Goal: Check status

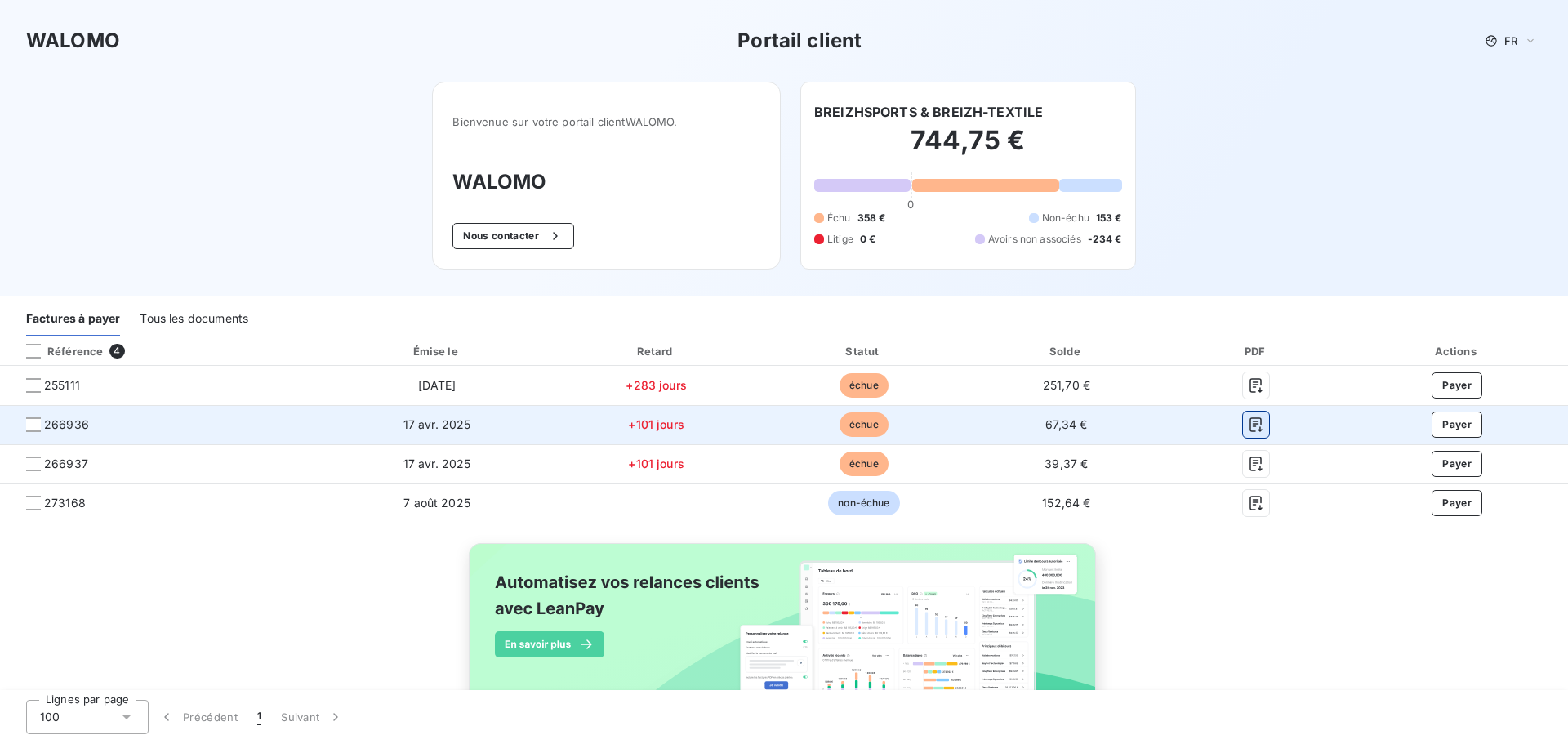
click at [1253, 427] on icon "button" at bounding box center [1256, 425] width 16 height 16
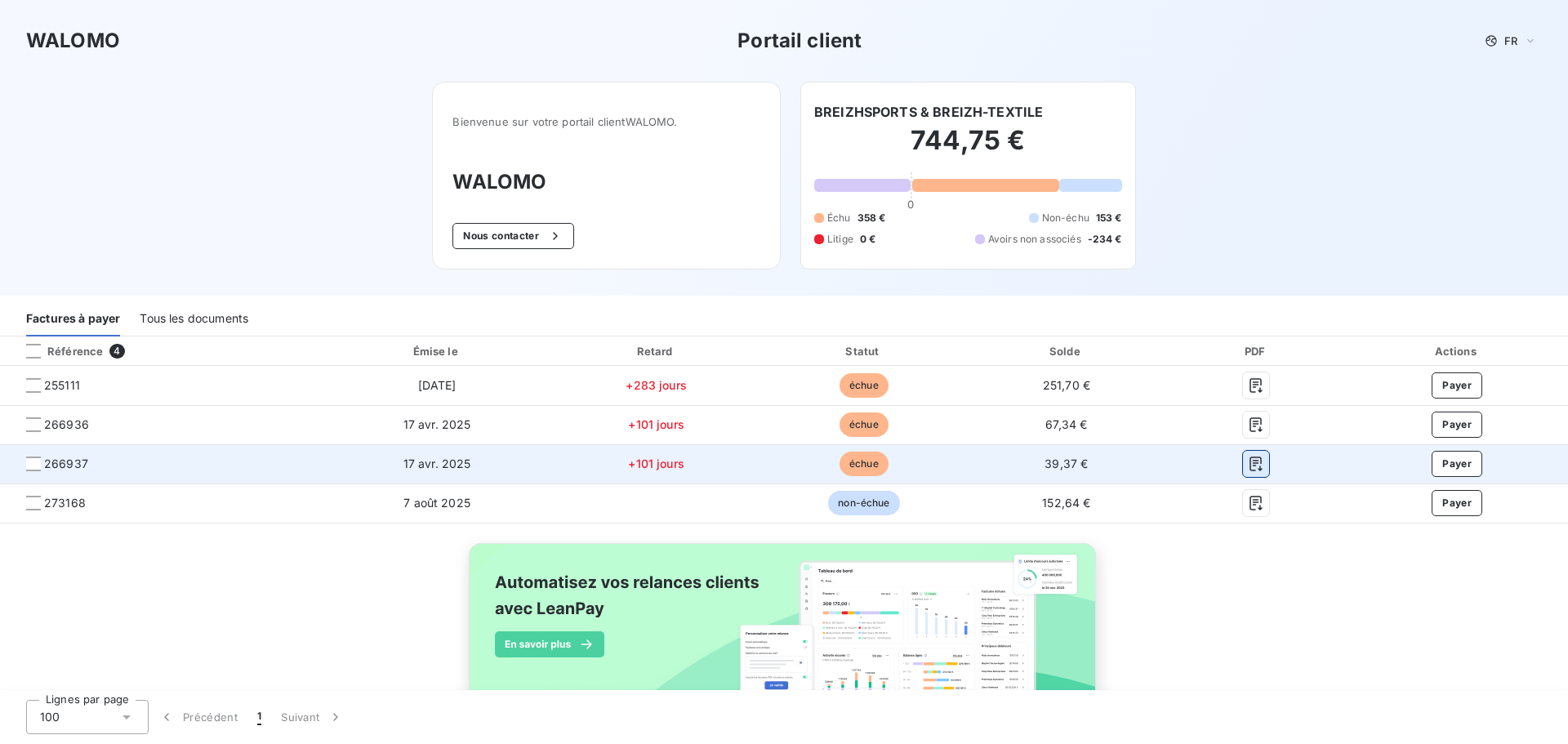
click at [1248, 457] on icon "button" at bounding box center [1256, 464] width 16 height 16
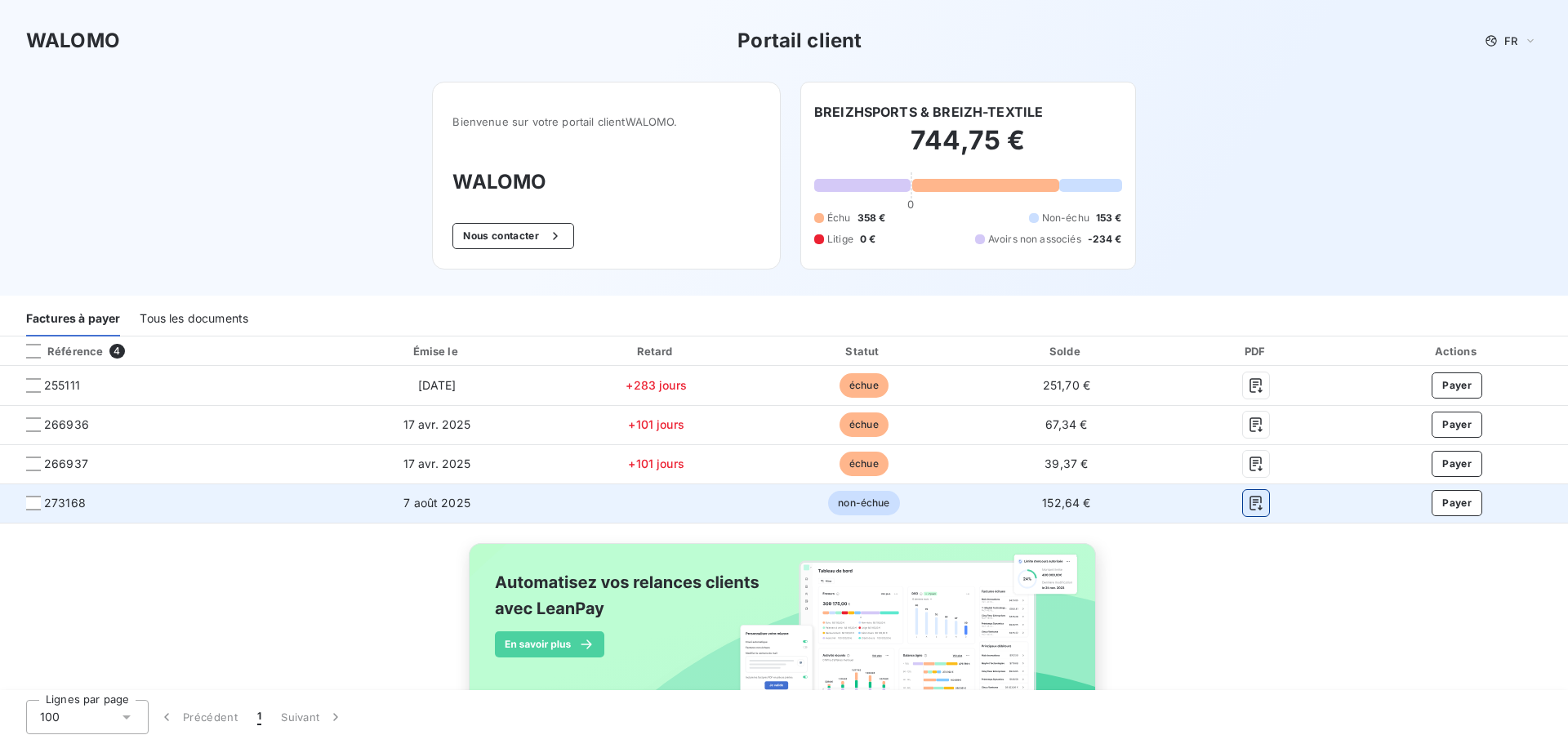
click at [1248, 506] on icon "button" at bounding box center [1256, 504] width 16 height 16
